Goal: Task Accomplishment & Management: Use online tool/utility

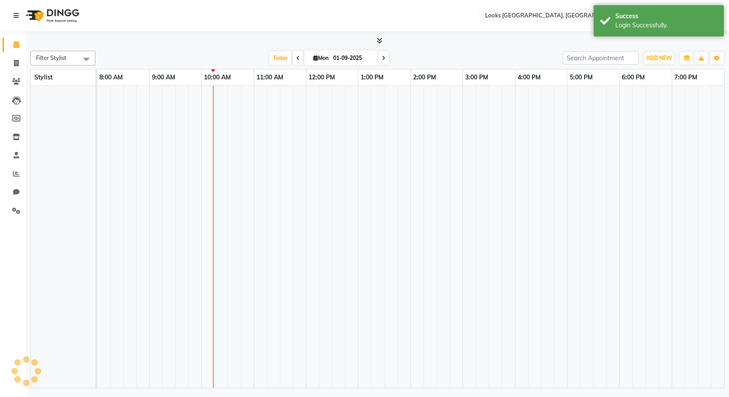
select select "en"
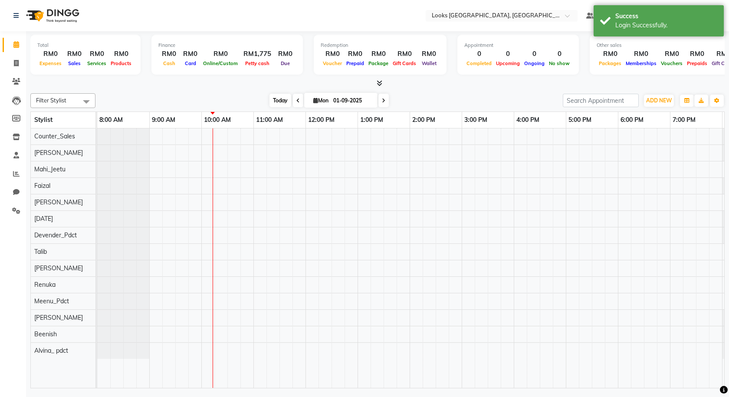
click at [273, 99] on span "Today" at bounding box center [281, 100] width 22 height 13
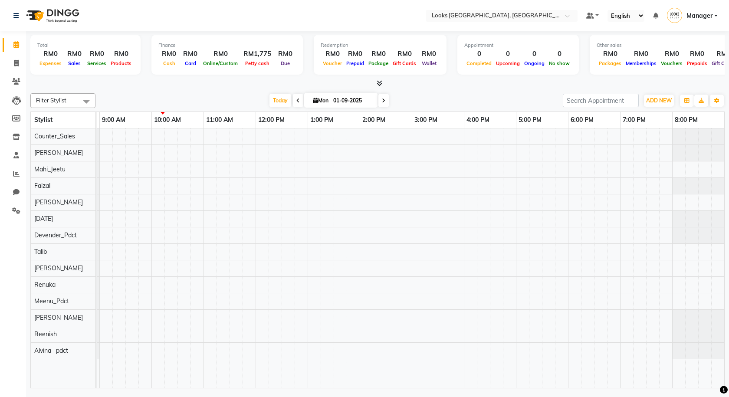
click at [379, 83] on icon at bounding box center [380, 83] width 6 height 7
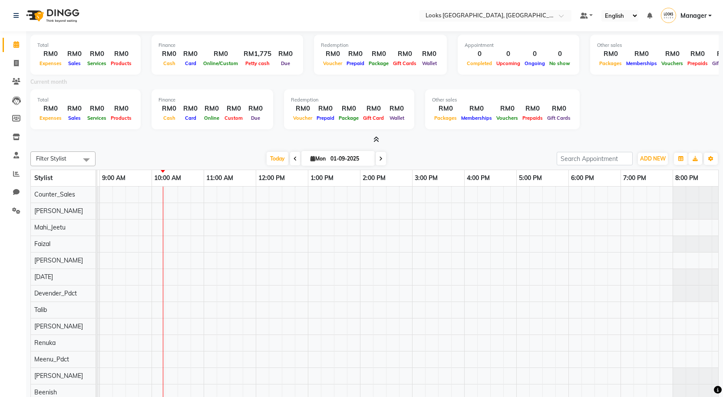
click at [375, 140] on icon at bounding box center [376, 139] width 6 height 7
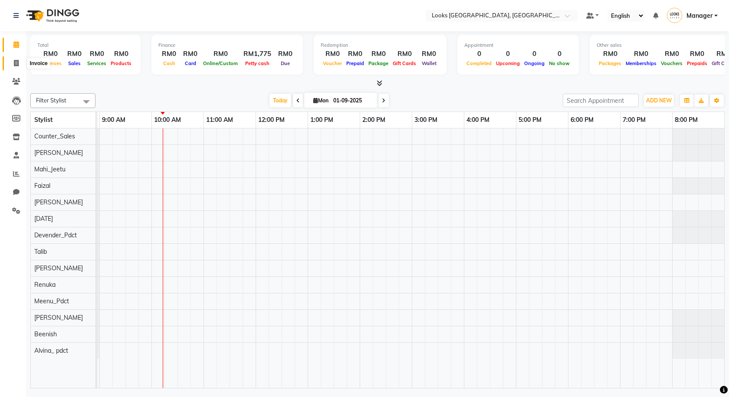
click at [23, 61] on span at bounding box center [16, 64] width 15 height 10
select select "service"
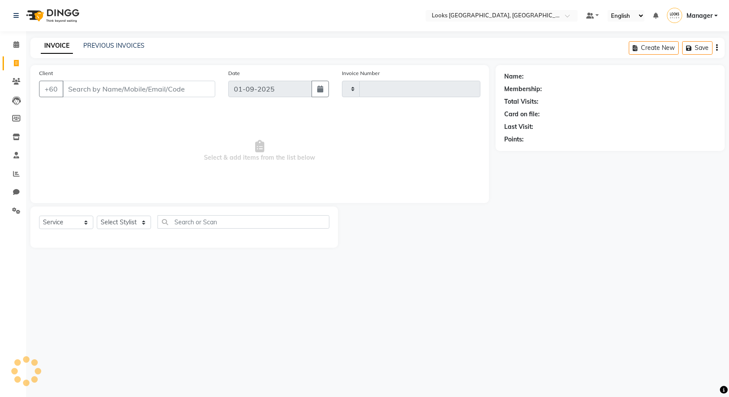
type input "1205"
select select "8109"
